Goal: Transaction & Acquisition: Purchase product/service

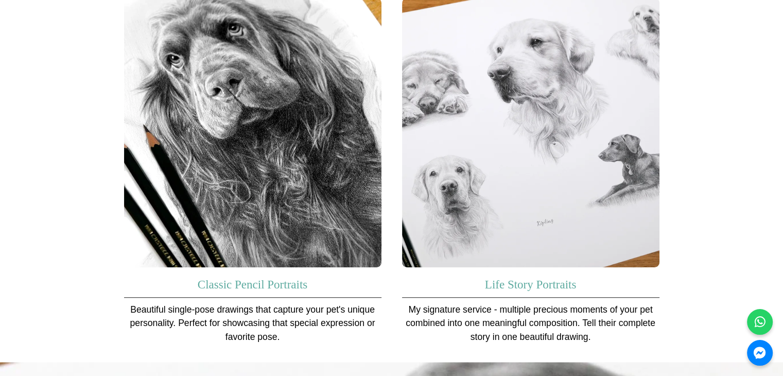
scroll to position [669, 0]
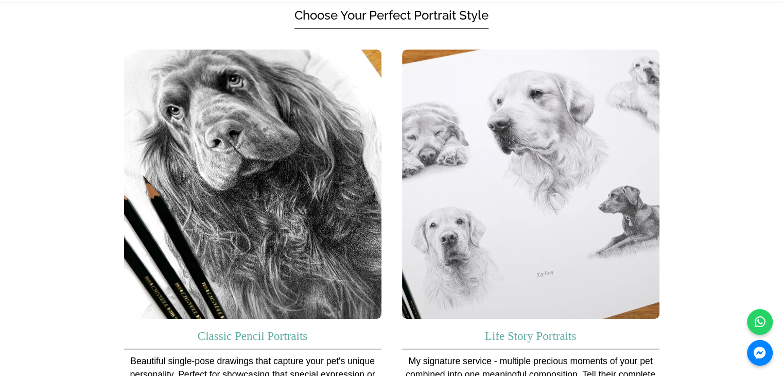
click at [305, 190] on img at bounding box center [252, 184] width 257 height 270
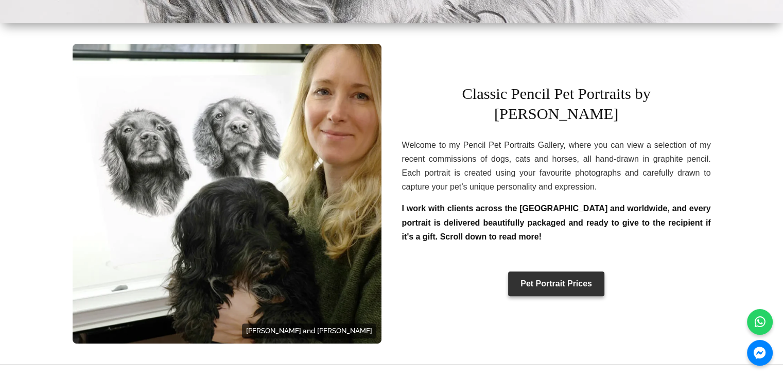
scroll to position [309, 0]
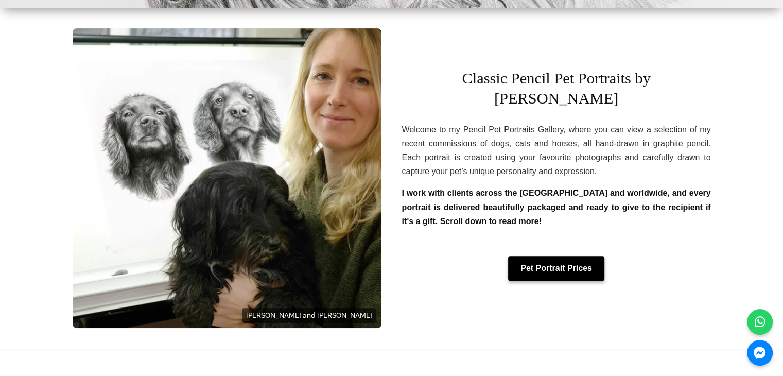
click at [543, 260] on link "Pet Portrait Prices" at bounding box center [556, 268] width 96 height 25
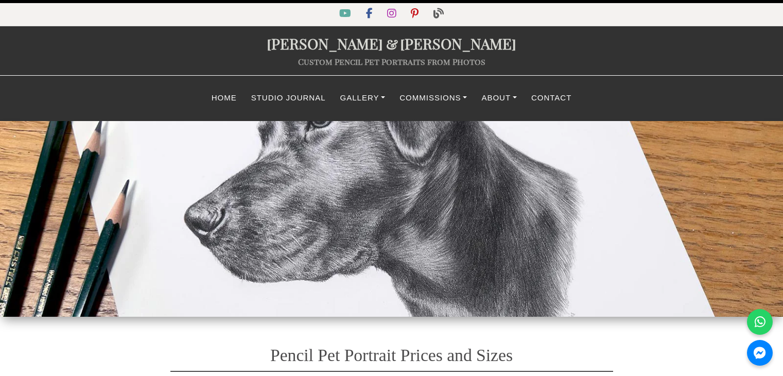
select select "GBP"
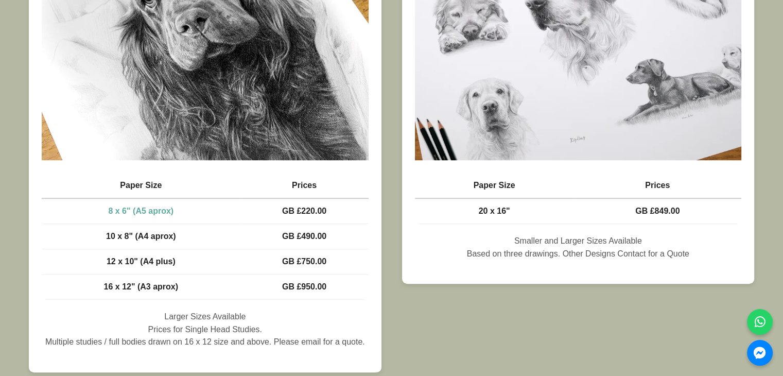
scroll to position [669, 0]
